Goal: Find specific page/section: Find specific page/section

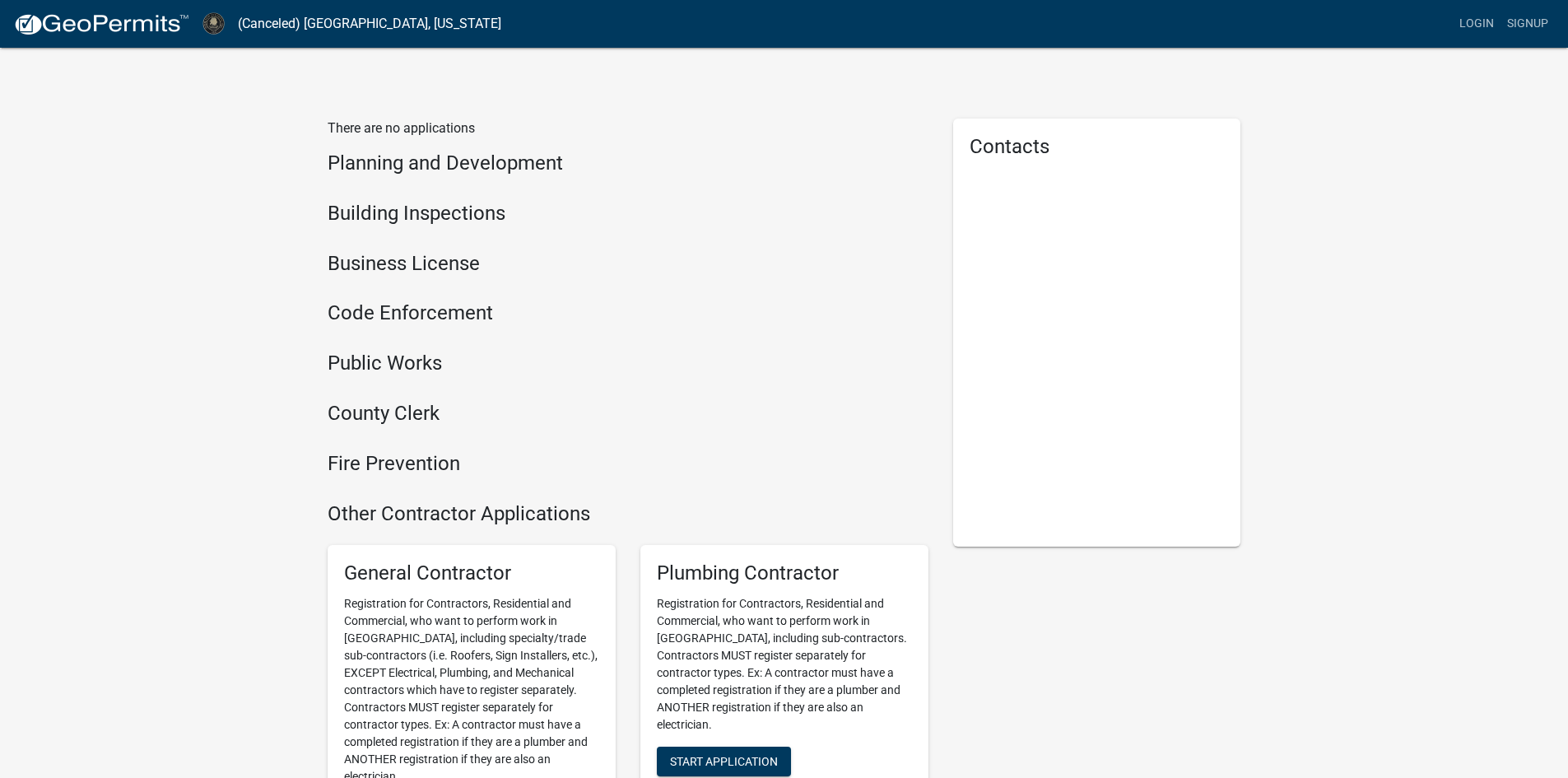
click at [435, 265] on h4 "Business License" at bounding box center [627, 264] width 601 height 24
click at [369, 126] on p "There are no applications" at bounding box center [627, 128] width 601 height 19
click at [414, 315] on h4 "Code Enforcement" at bounding box center [627, 313] width 601 height 24
click at [432, 261] on h4 "Business License" at bounding box center [627, 264] width 601 height 24
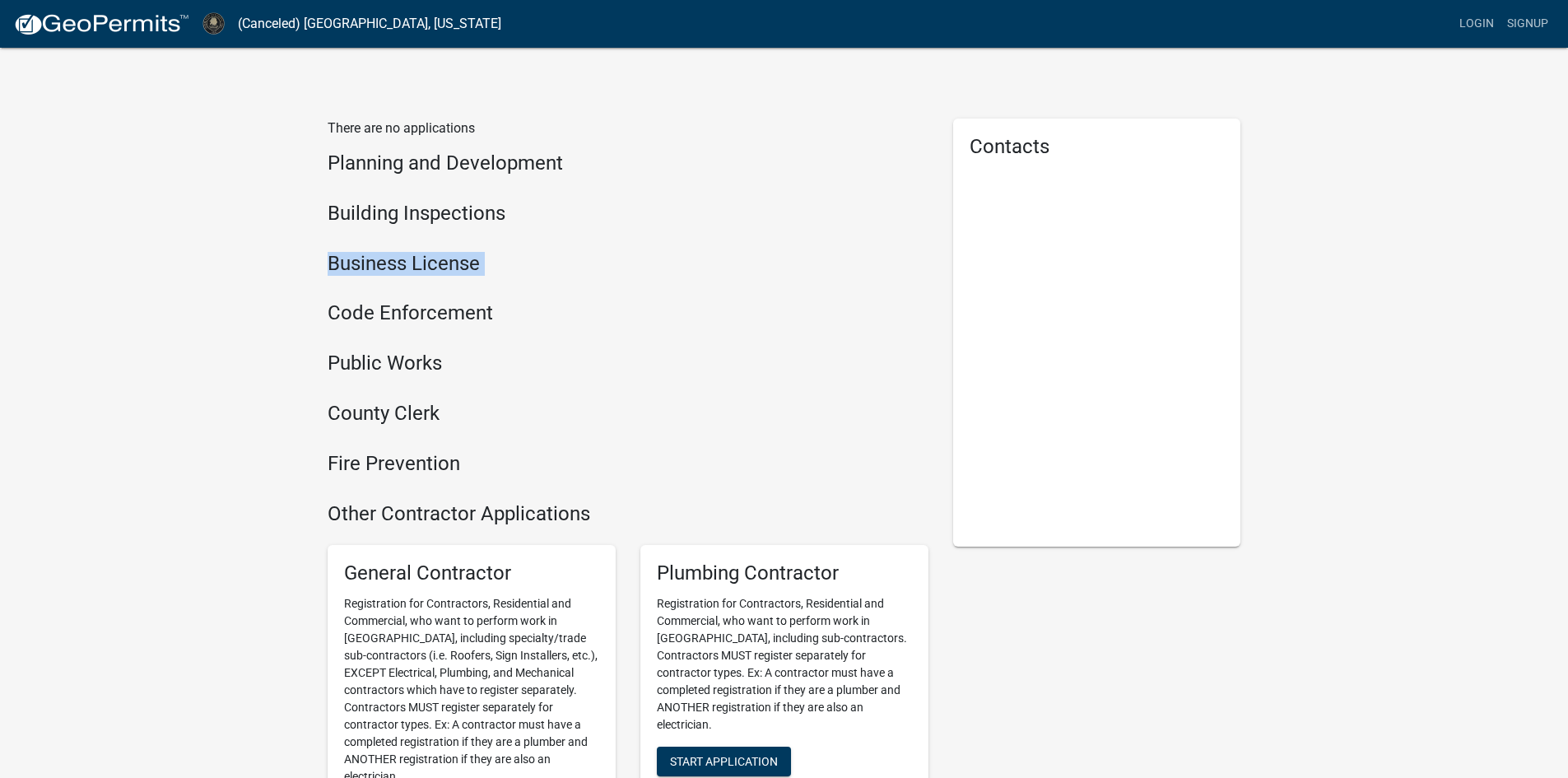
click at [432, 261] on h4 "Business License" at bounding box center [627, 264] width 601 height 24
click at [335, 28] on link "(Canceled) [GEOGRAPHIC_DATA], [US_STATE]" at bounding box center [369, 24] width 263 height 28
click at [423, 202] on h4 "Building Inspections" at bounding box center [627, 213] width 601 height 24
click at [430, 259] on h4 "Business License" at bounding box center [627, 264] width 601 height 24
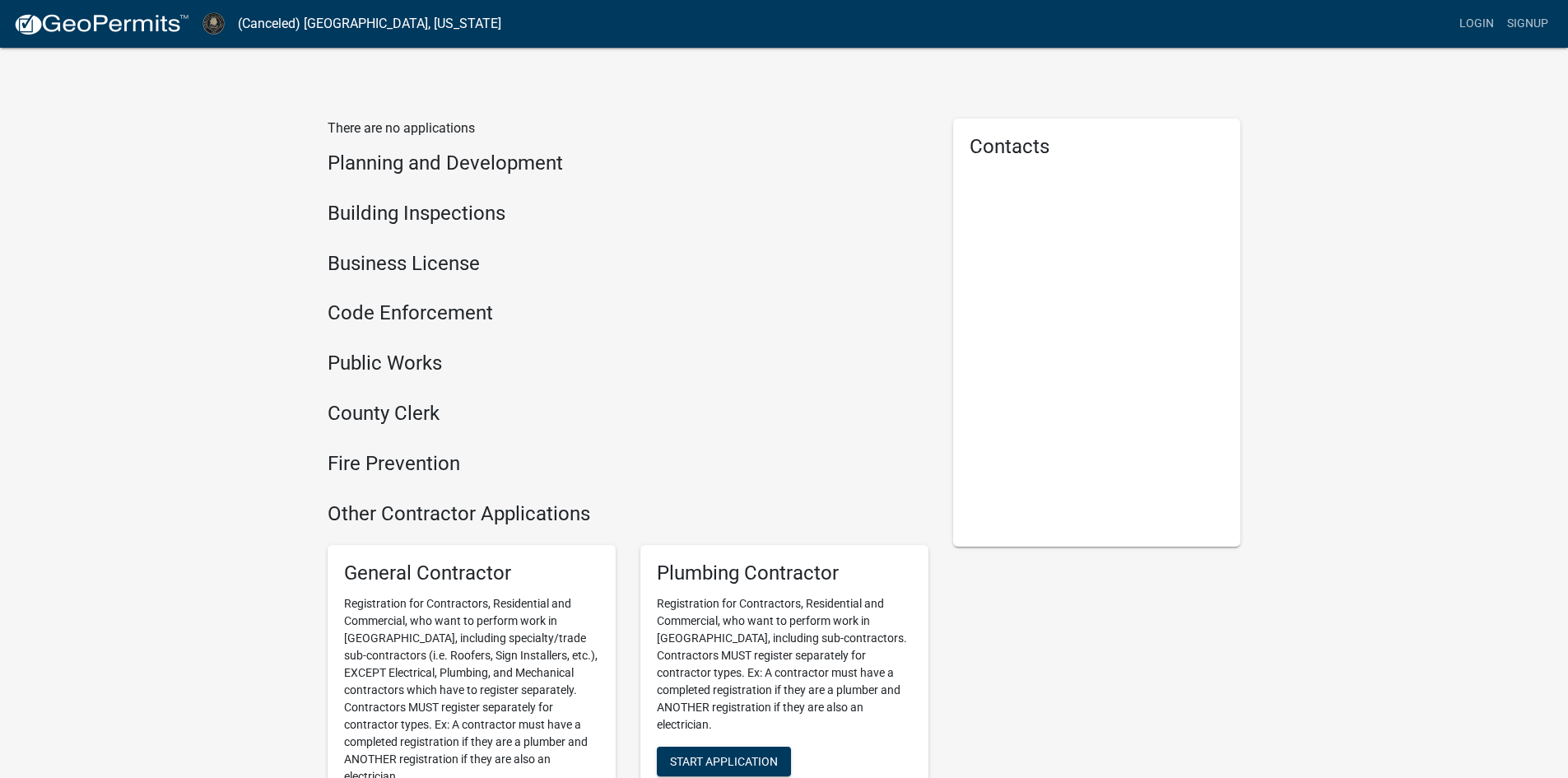
click at [1027, 137] on h5 "Contacts" at bounding box center [1097, 147] width 255 height 24
click at [1034, 255] on div "Contacts" at bounding box center [1097, 332] width 288 height 428
